Goal: Book appointment/travel/reservation

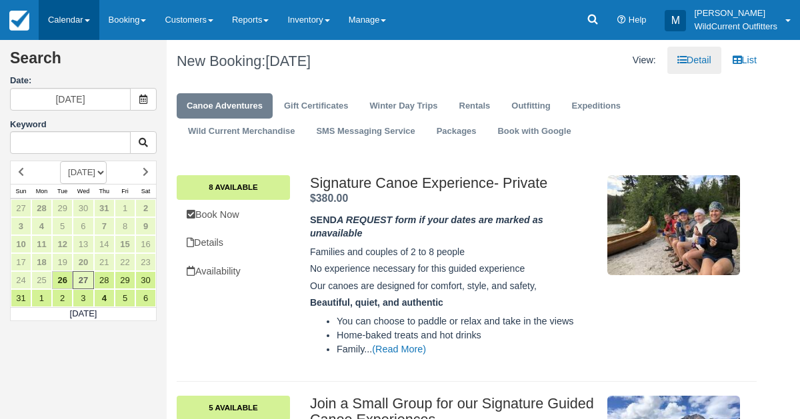
click at [65, 15] on link "Calendar" at bounding box center [69, 20] width 61 height 40
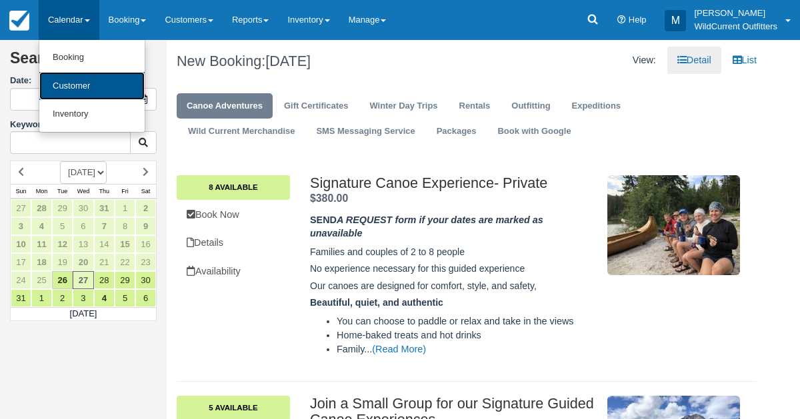
click at [65, 83] on link "Customer" at bounding box center [91, 86] width 105 height 29
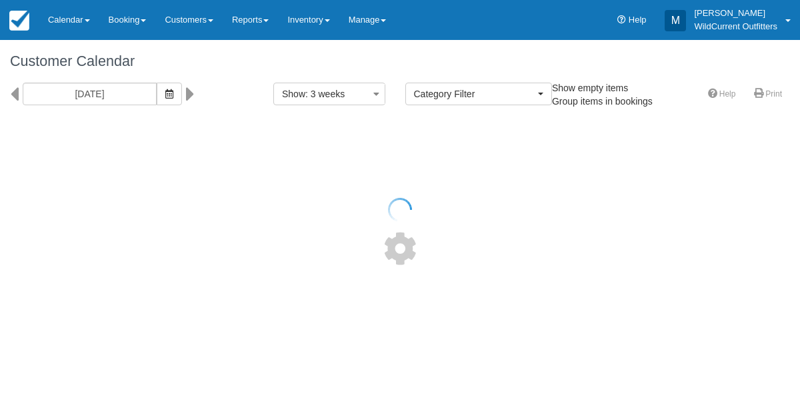
select select
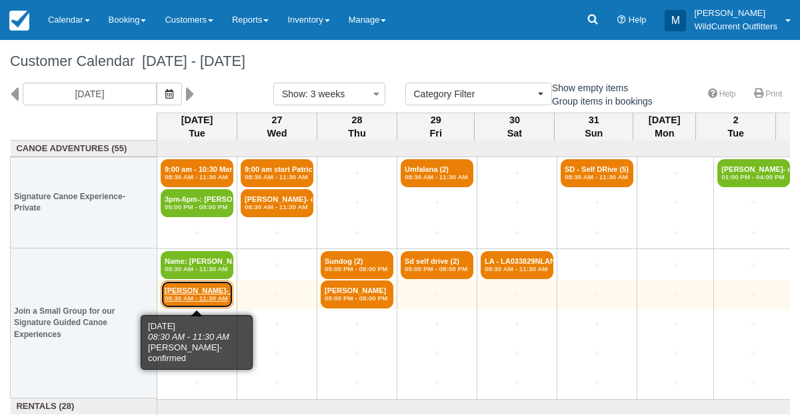
click at [185, 295] on em "08:30 AM - 11:30 AM" at bounding box center [197, 299] width 65 height 8
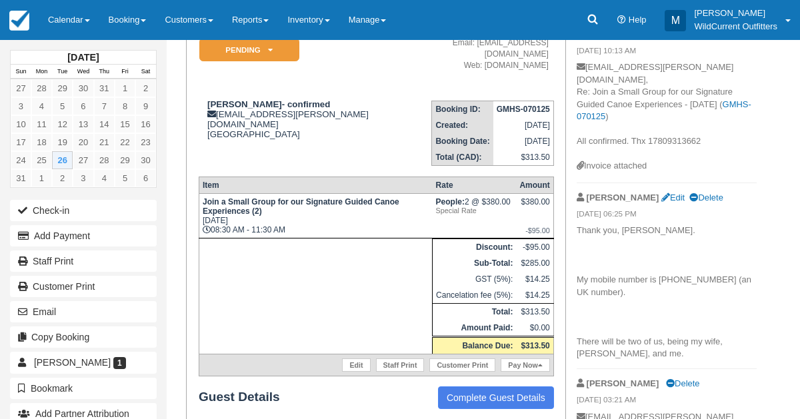
scroll to position [137, 0]
